Goal: Find contact information: Find contact information

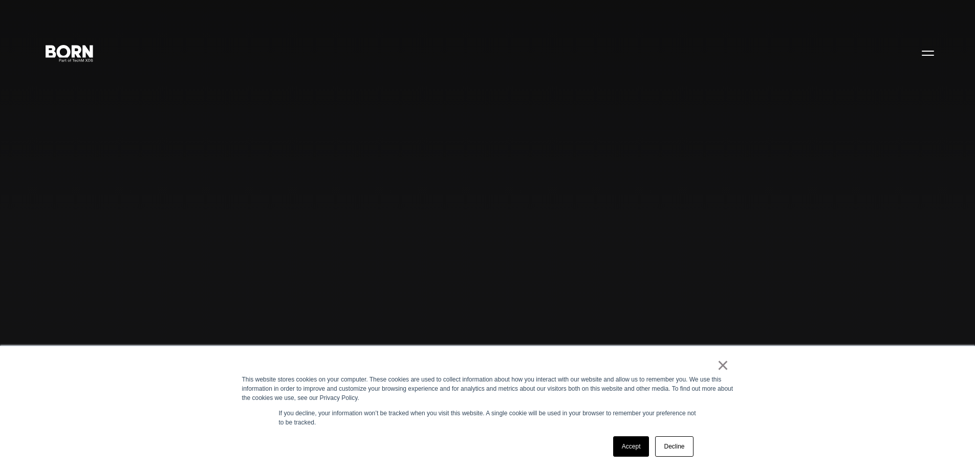
click at [623, 443] on link "Accept" at bounding box center [631, 446] width 36 height 20
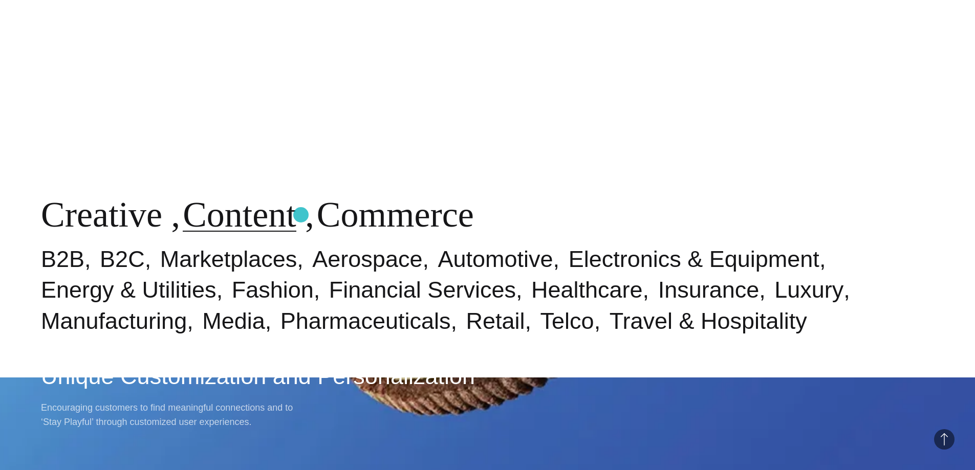
scroll to position [614, 0]
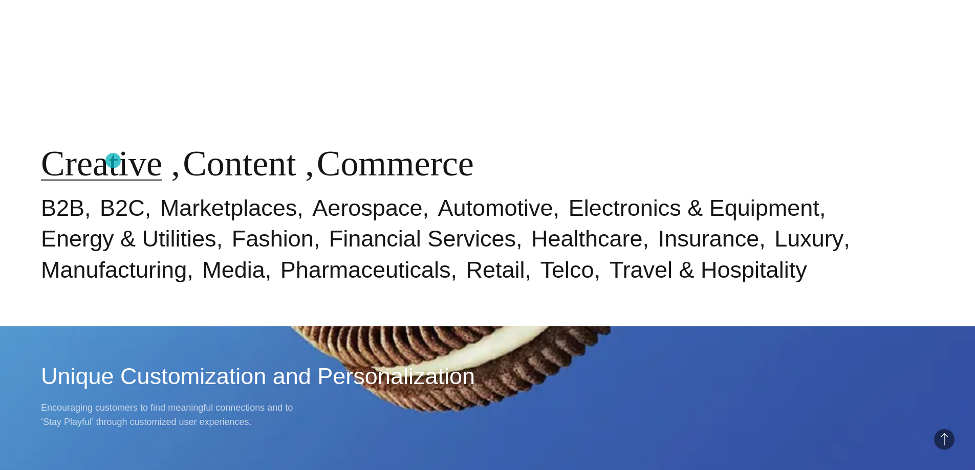
click at [113, 161] on link "Creative" at bounding box center [101, 163] width 121 height 39
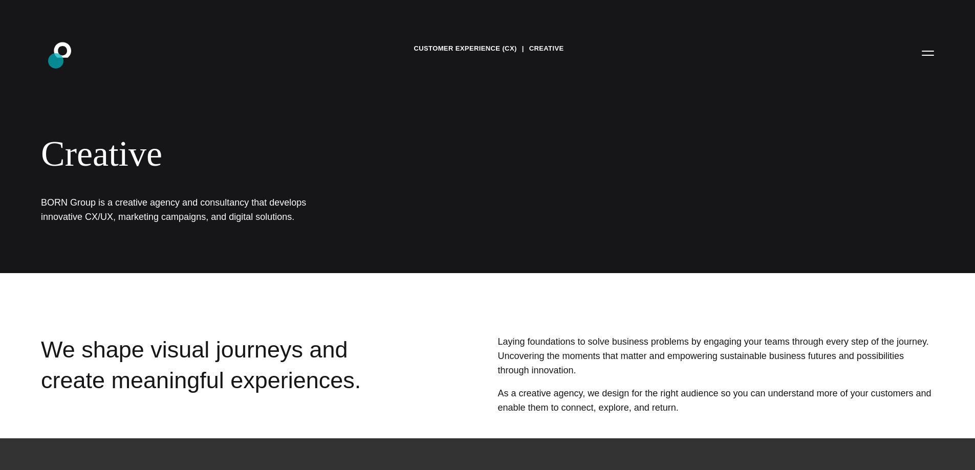
click at [56, 61] on icon ".st0{display:none;} .st1{display:inline;} .st2{font-family:'HelveticaNeue-Mediu…" at bounding box center [69, 52] width 65 height 27
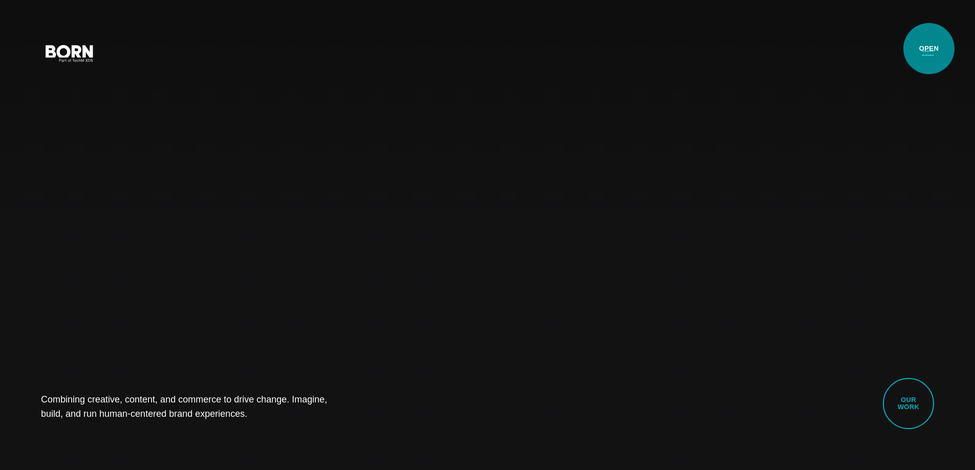
click at [929, 49] on button "Primary Menu" at bounding box center [927, 52] width 25 height 21
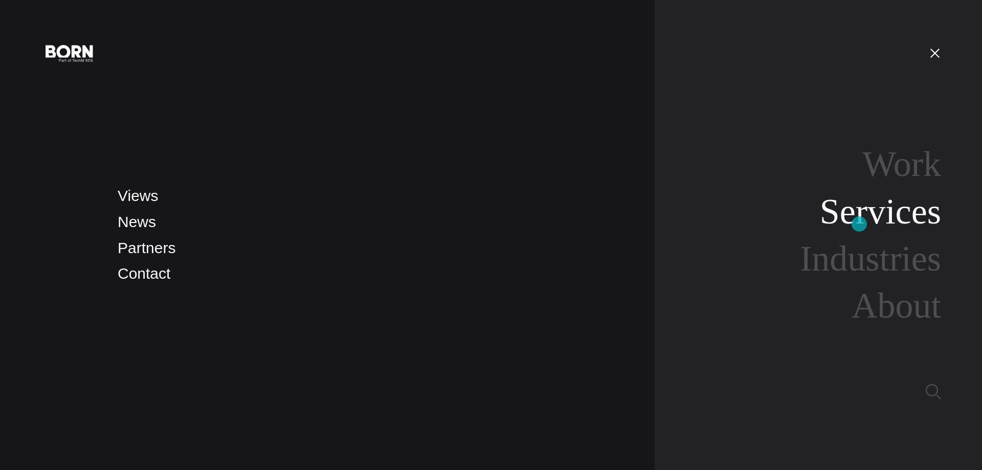
click at [860, 224] on link "Services" at bounding box center [880, 211] width 121 height 39
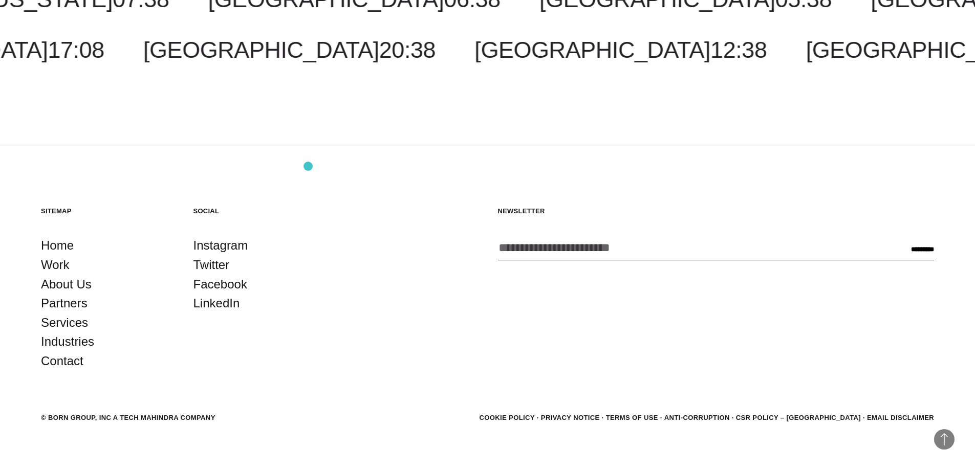
scroll to position [2139, 0]
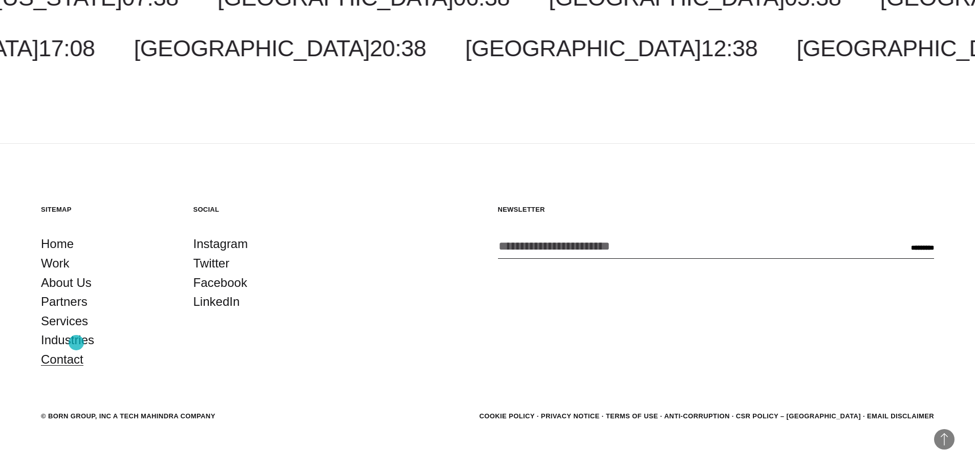
click at [76, 350] on link "Contact" at bounding box center [62, 359] width 42 height 19
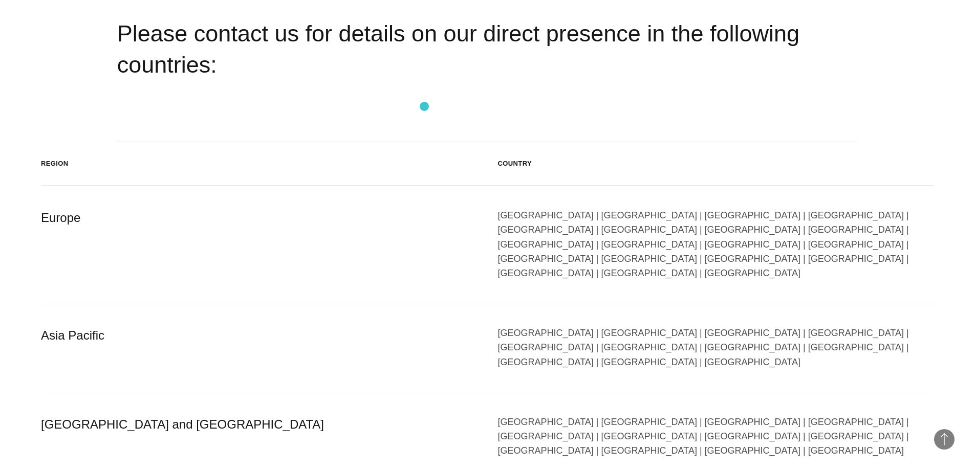
scroll to position [1661, 0]
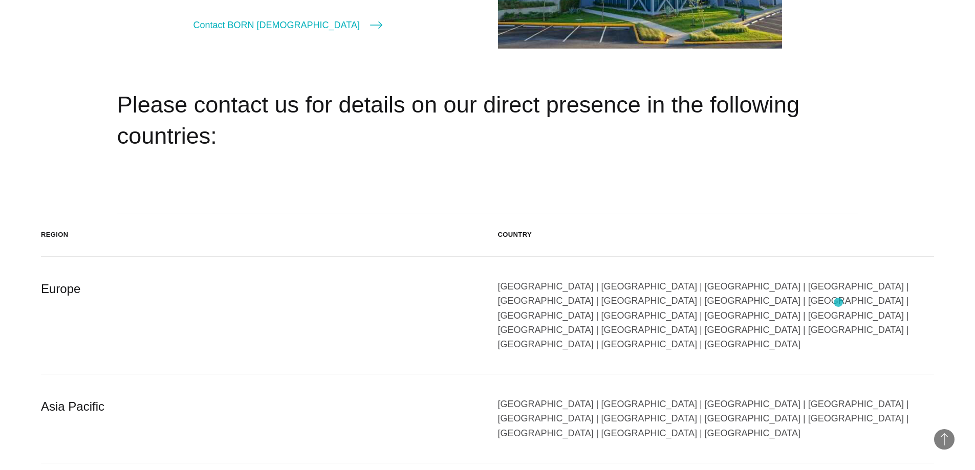
click at [838, 302] on div "[GEOGRAPHIC_DATA] | [GEOGRAPHIC_DATA] | [GEOGRAPHIC_DATA] | [GEOGRAPHIC_DATA] |…" at bounding box center [716, 315] width 436 height 72
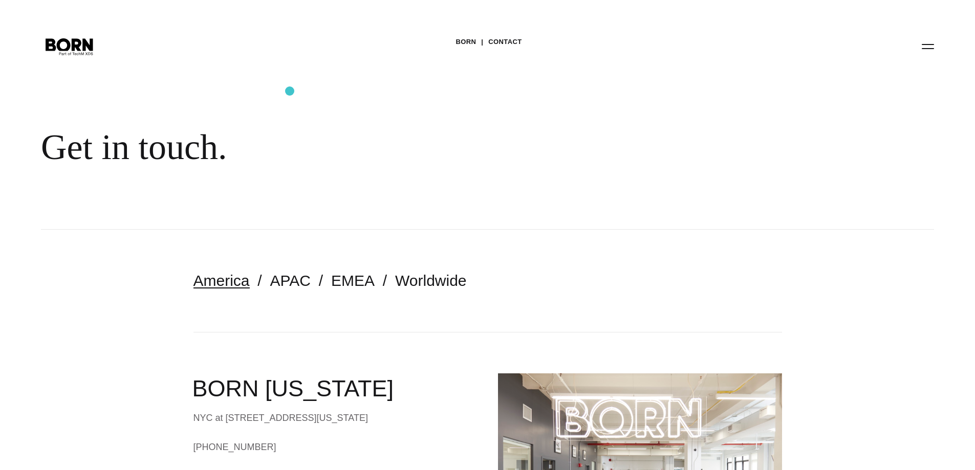
scroll to position [0, 0]
